Goal: Information Seeking & Learning: Find specific fact

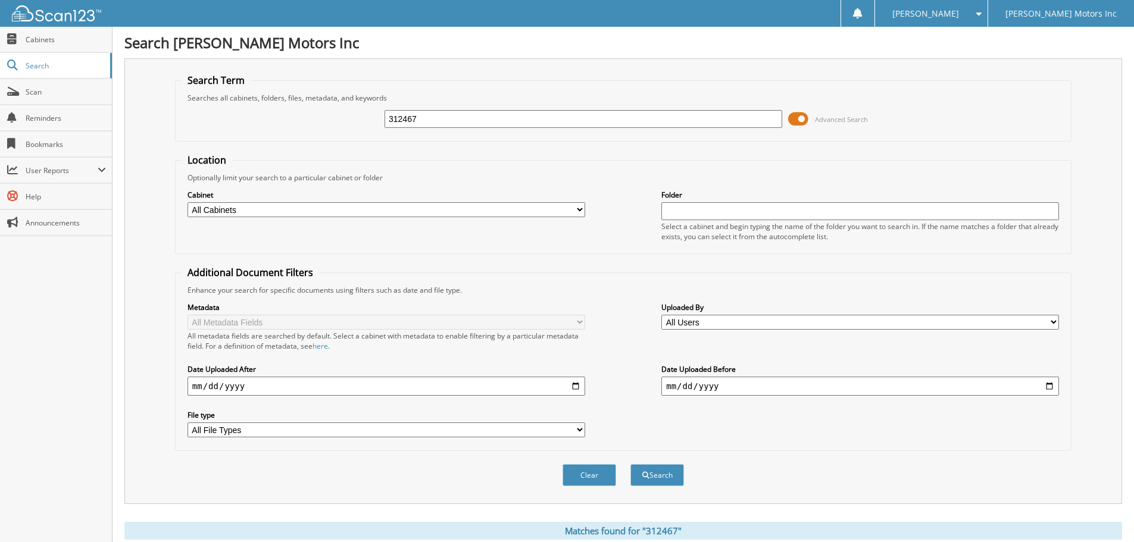
drag, startPoint x: 454, startPoint y: 115, endPoint x: 161, endPoint y: 73, distance: 296.5
click at [161, 73] on div "Search Term Searches all cabinets, folders, files, metadata, and keywords 31246…" at bounding box center [623, 281] width 998 height 446
type input "[PERSON_NAME]"
click at [630, 464] on button "Search" at bounding box center [657, 475] width 54 height 22
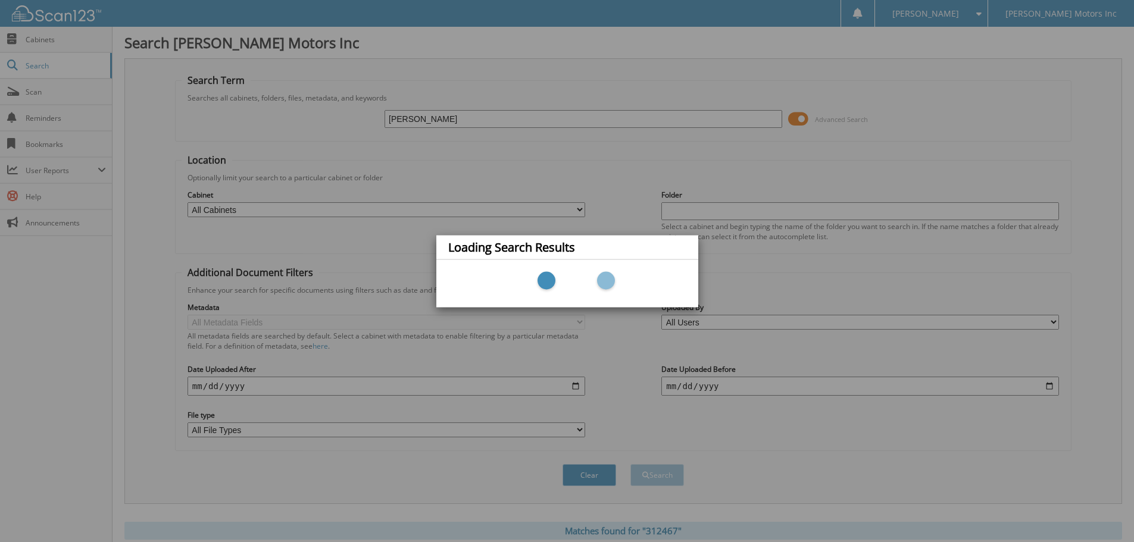
drag, startPoint x: 444, startPoint y: 117, endPoint x: 373, endPoint y: 115, distance: 71.4
click at [373, 115] on div "Loading Search Results" at bounding box center [567, 271] width 1134 height 542
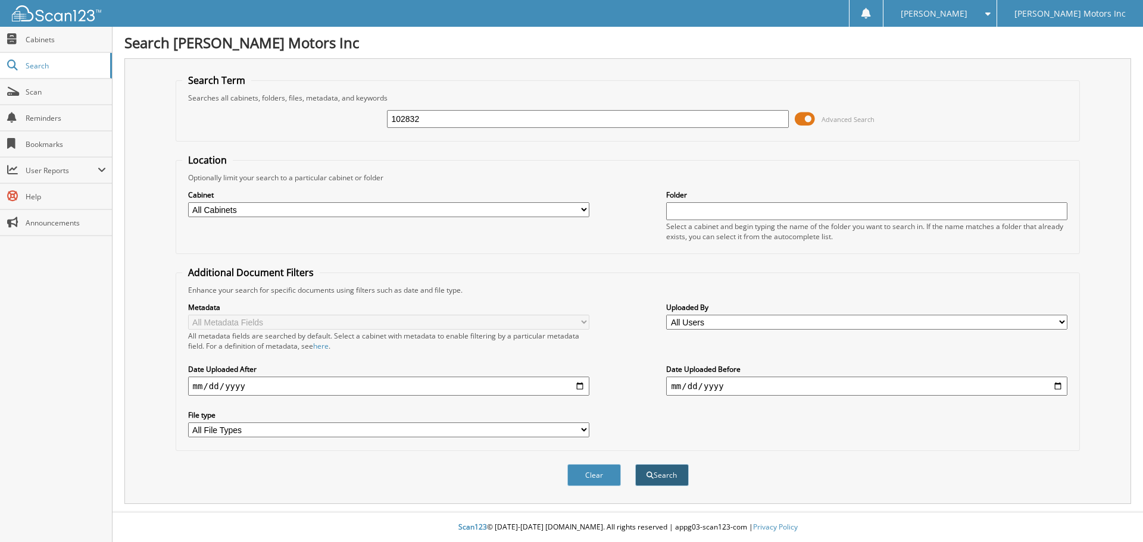
type input "102832"
click at [667, 477] on button "Search" at bounding box center [662, 475] width 54 height 22
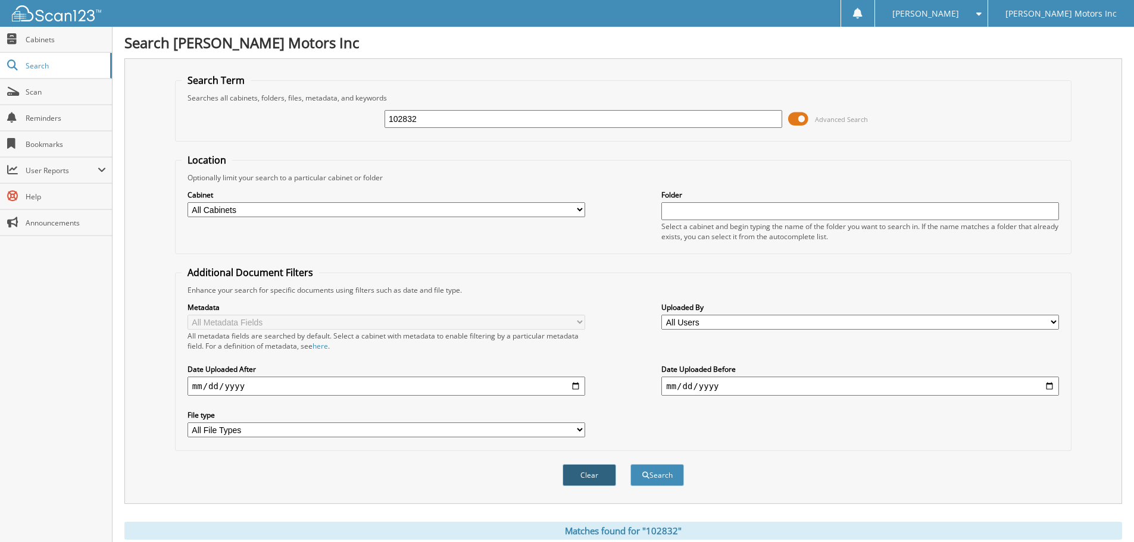
click at [595, 473] on button "Clear" at bounding box center [589, 475] width 54 height 22
